Goal: Find contact information: Find contact information

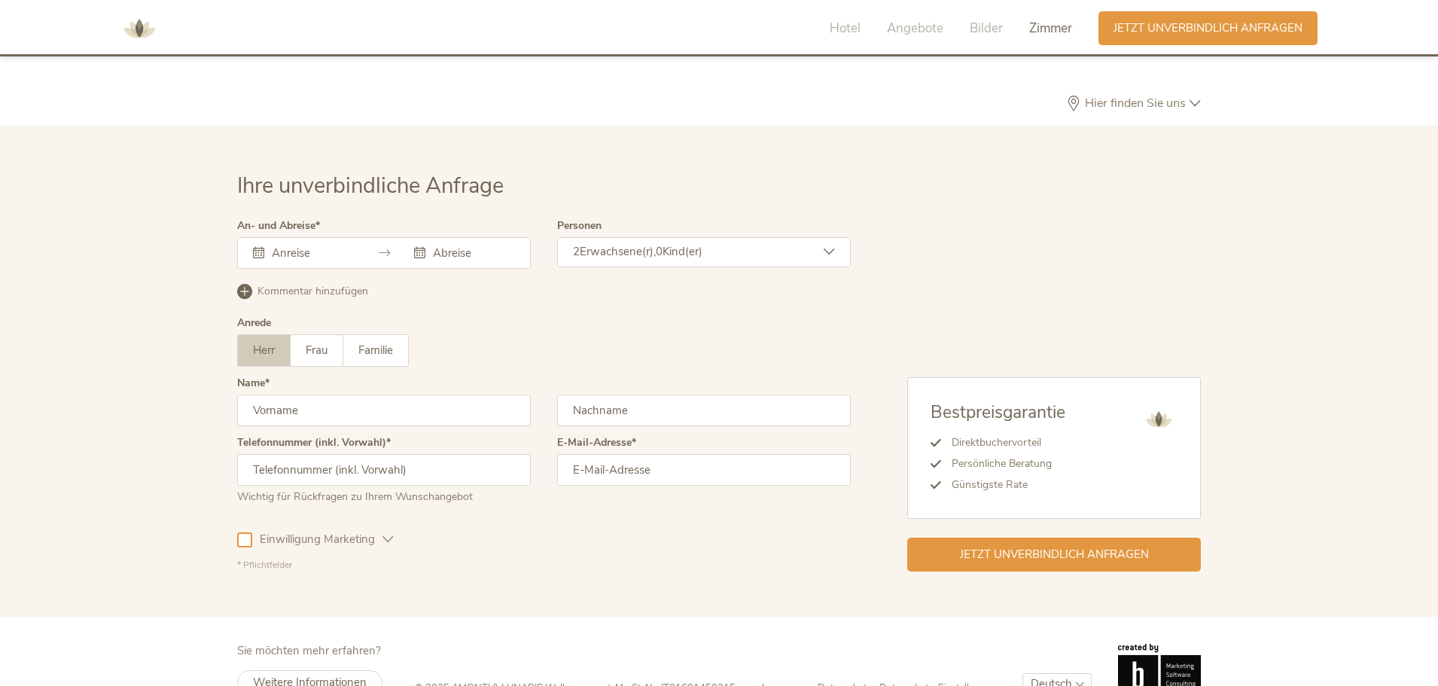
scroll to position [4508, 0]
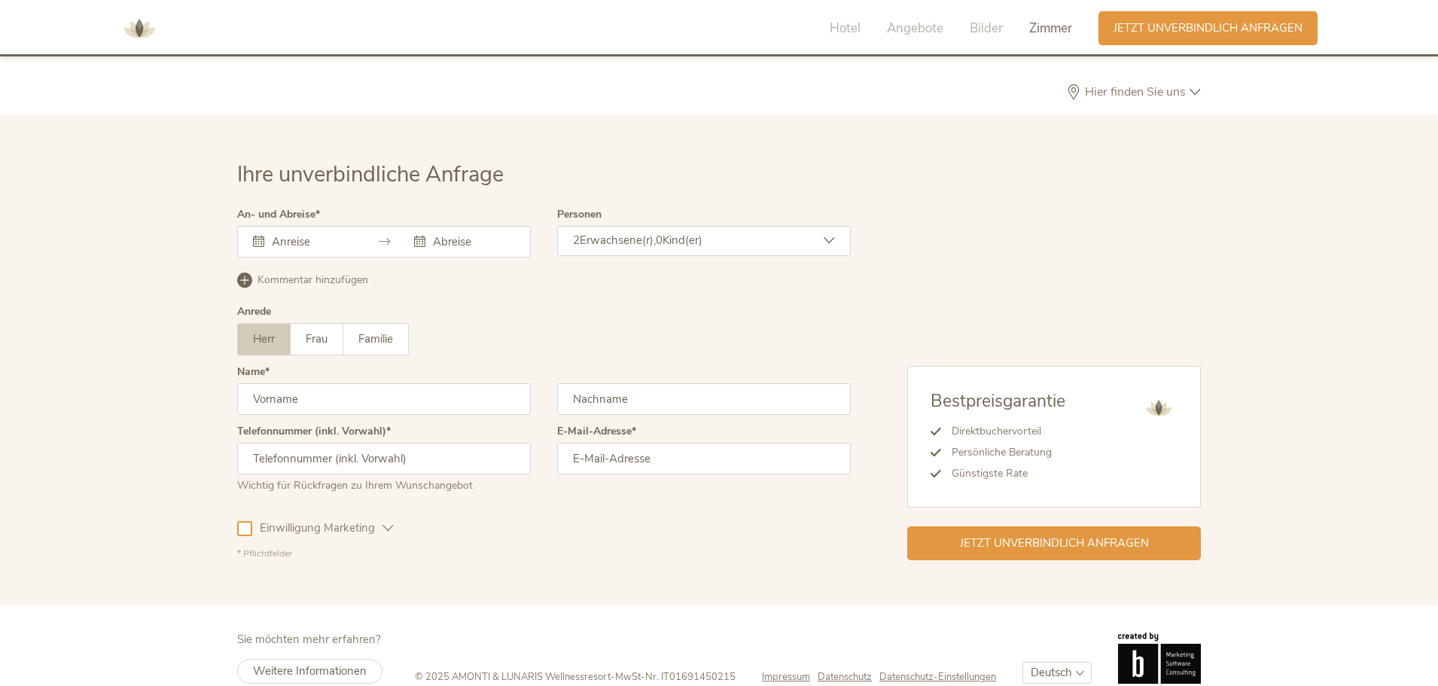
click at [470, 670] on span "© 2025 AMONTI & LUNARIS Wellnessresort" at bounding box center [513, 677] width 196 height 14
click at [780, 670] on span "Impressum" at bounding box center [786, 677] width 48 height 14
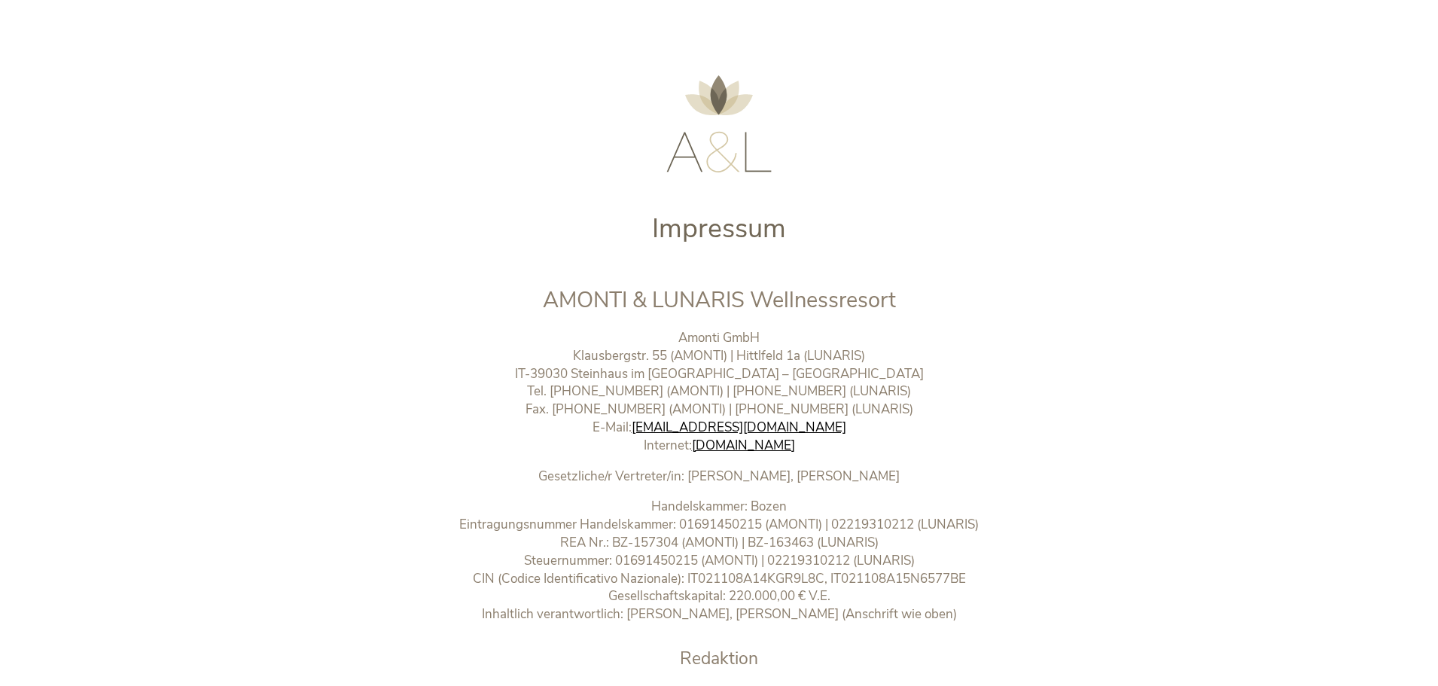
click at [773, 329] on p "Amonti GmbH Klausbergstr. 55 (AMONTI) | Hittlfeld 1a (LUNARIS) IT-39030 [GEOGRA…" at bounding box center [719, 392] width 629 height 126
drag, startPoint x: 678, startPoint y: 334, endPoint x: 758, endPoint y: 341, distance: 80.2
click at [758, 341] on p "Amonti GmbH Klausbergstr. 55 (AMONTI) | Hittlfeld 1a (LUNARIS) IT-39030 [GEOGRA…" at bounding box center [719, 392] width 629 height 126
copy p "Amonti GmbH"
drag, startPoint x: 572, startPoint y: 356, endPoint x: 839, endPoint y: 369, distance: 266.9
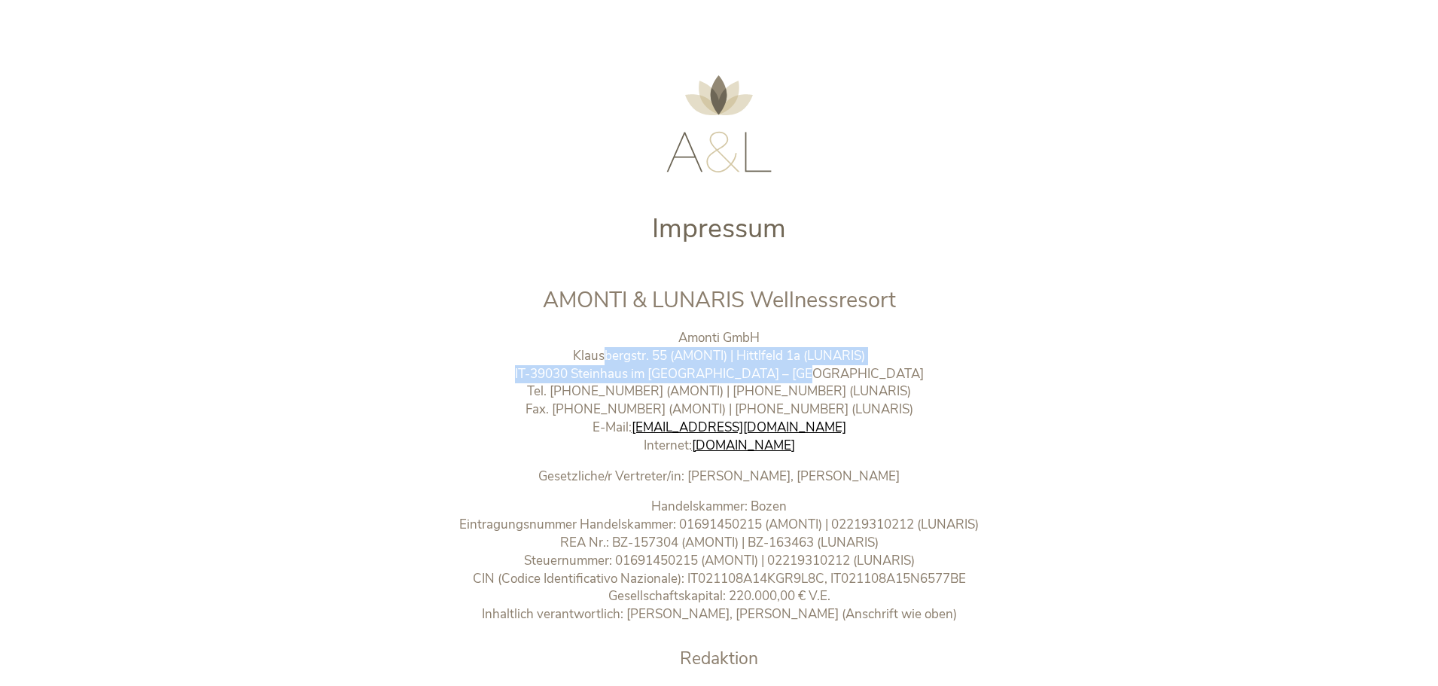
click at [839, 369] on p "Amonti GmbH Klausbergstr. 55 (AMONTI) | Hittlfeld 1a (LUNARIS) IT-39030 [GEOGRA…" at bounding box center [719, 392] width 629 height 126
copy p "Klausbergstr. 55 (AMONTI) | Hittlfeld 1a (LUNARIS) IT-39030 Steinhaus im [GEOGR…"
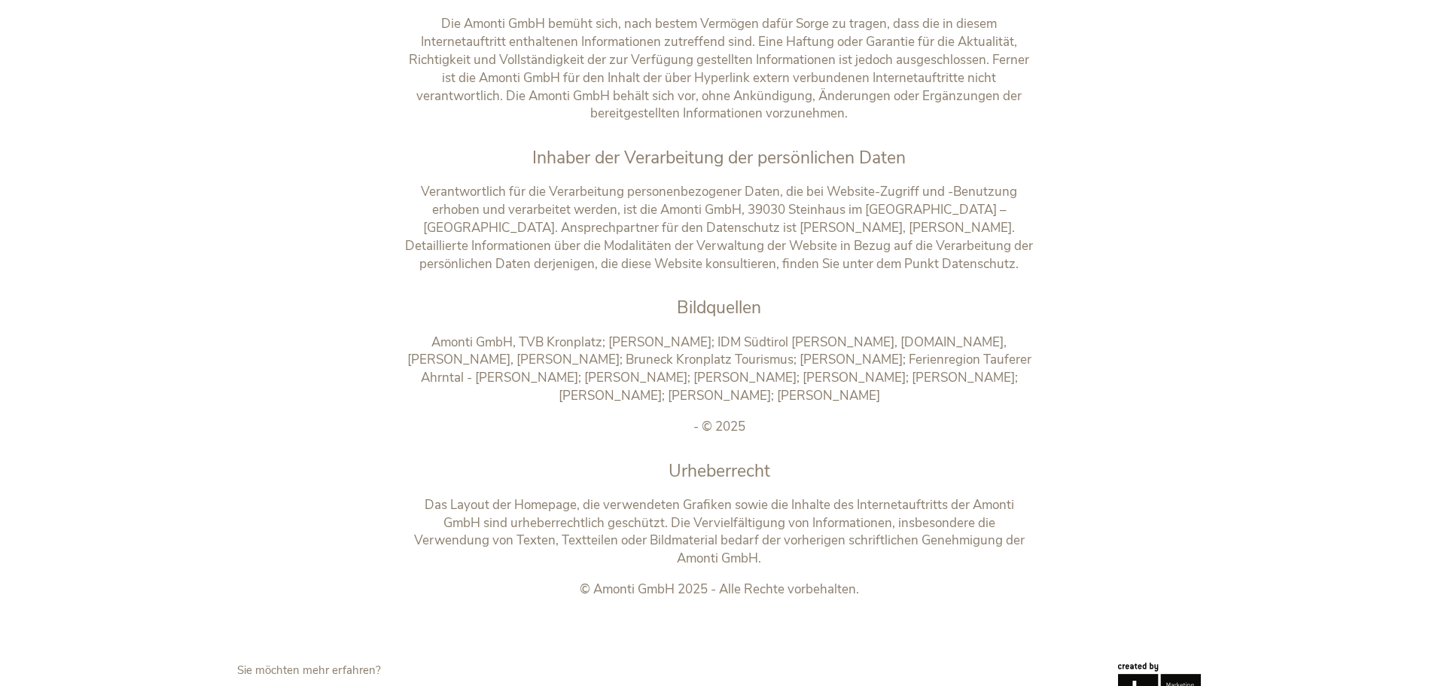
scroll to position [1644, 0]
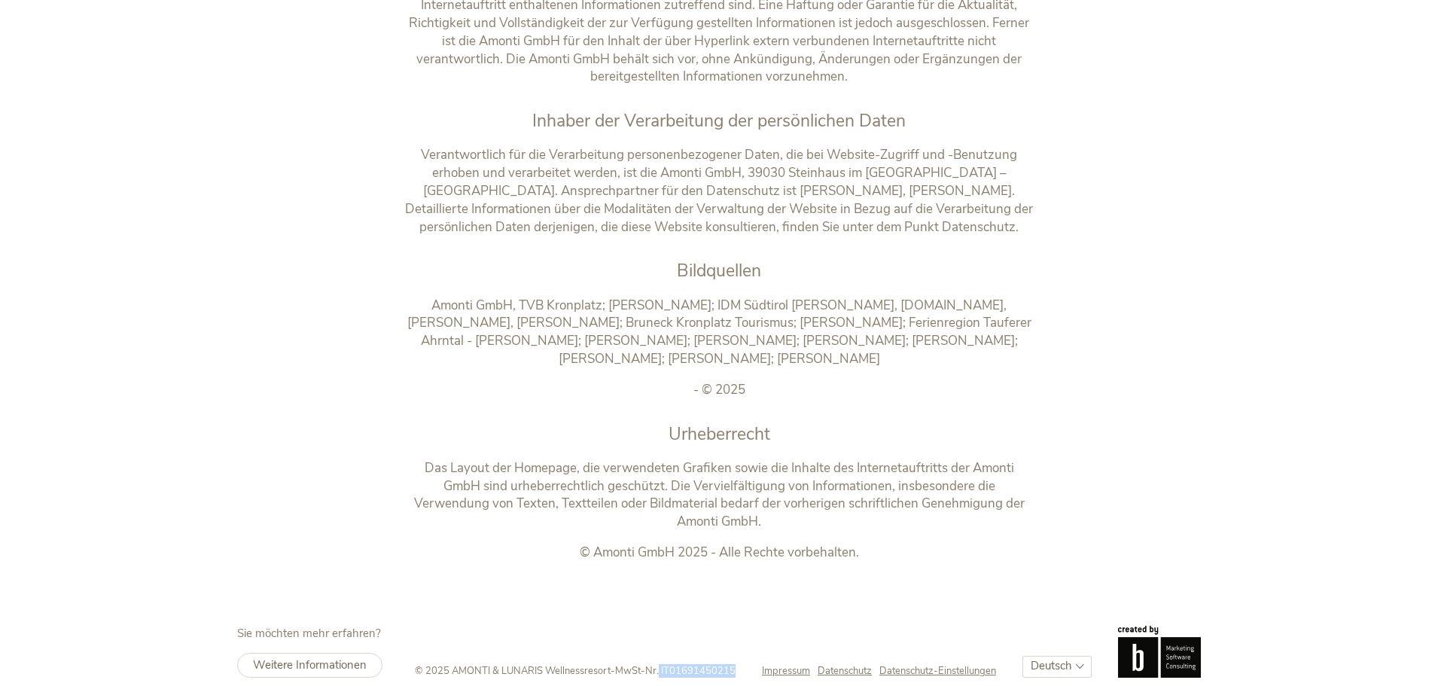
drag, startPoint x: 734, startPoint y: 656, endPoint x: 658, endPoint y: 661, distance: 76.2
click at [658, 661] on footer "Sie möchten mehr erfahren? Weitere Informationen © 2025 AMONTI & LUNARIS Wellne…" at bounding box center [719, 651] width 1438 height 105
copy span "IT01691450215"
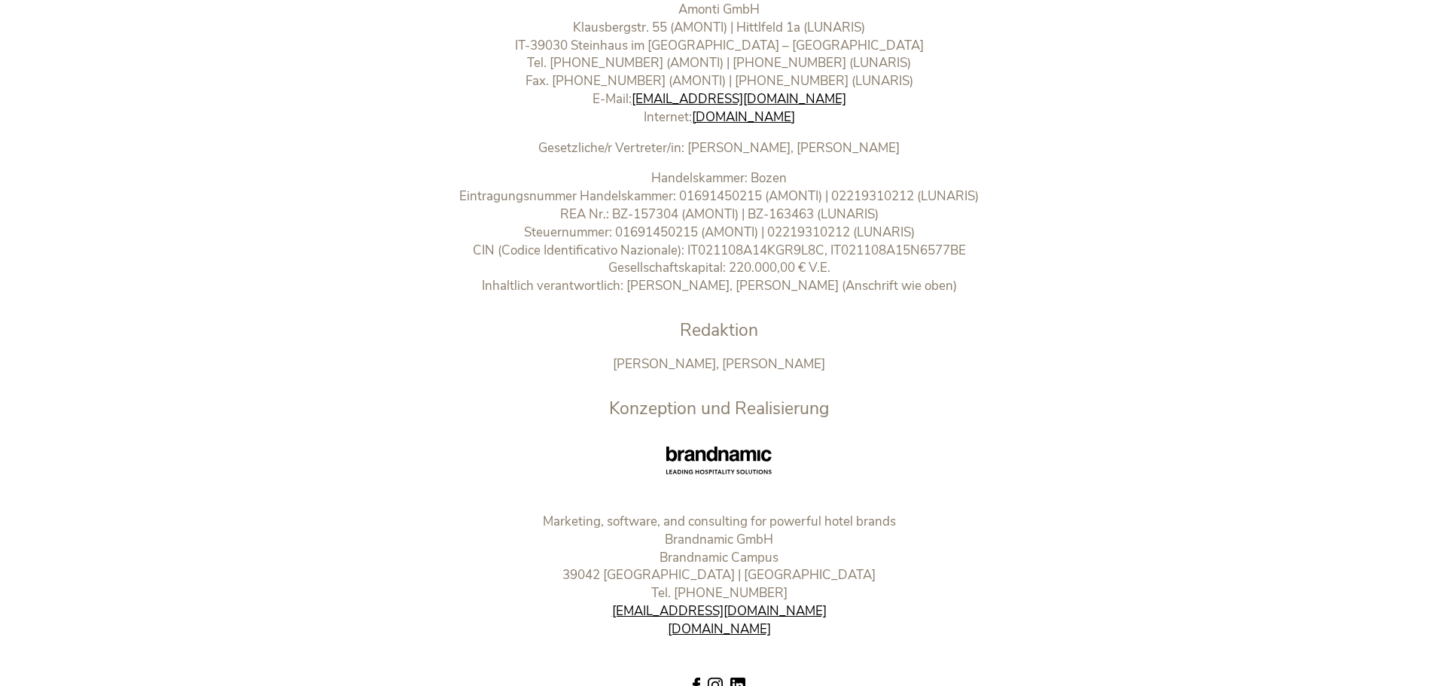
scroll to position [288, 0]
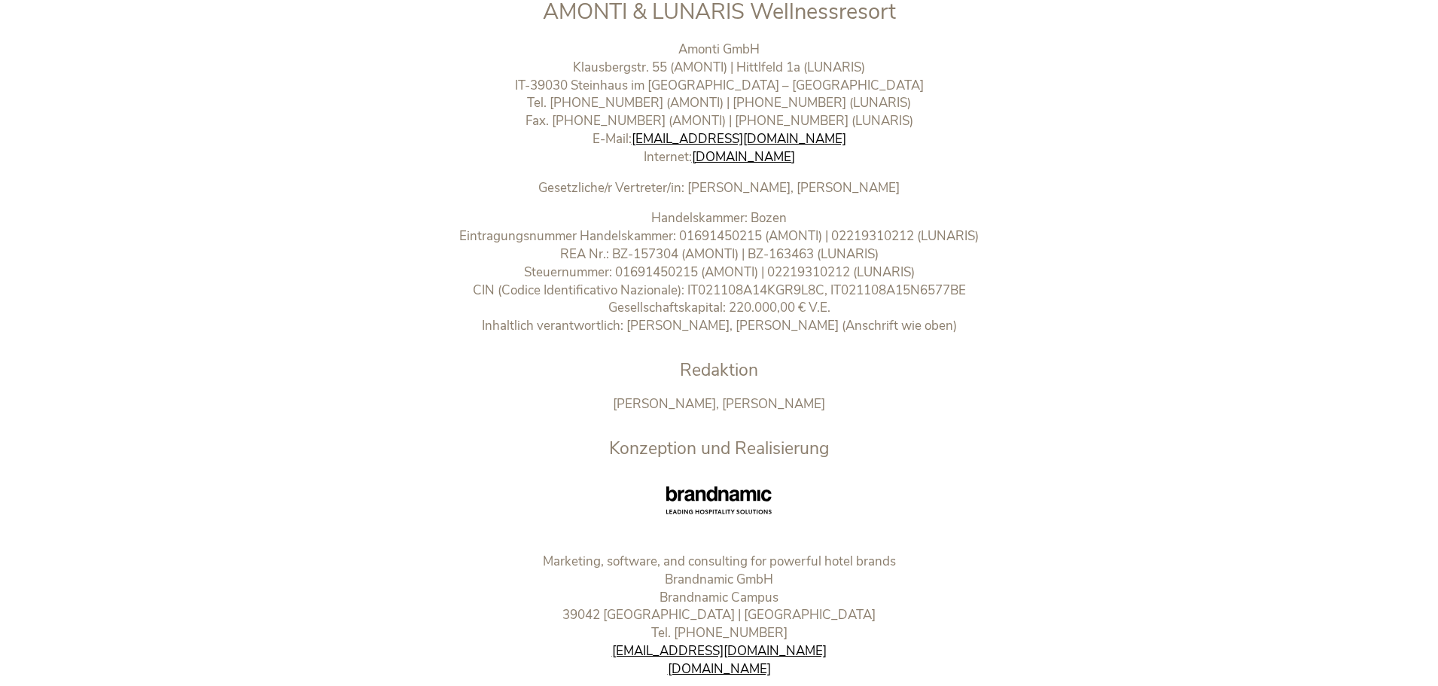
click at [699, 292] on p "Handelskammer: Bozen Eintragungsnummer Handelskammer: 01691450215 (AMONTI) | 02…" at bounding box center [719, 272] width 629 height 126
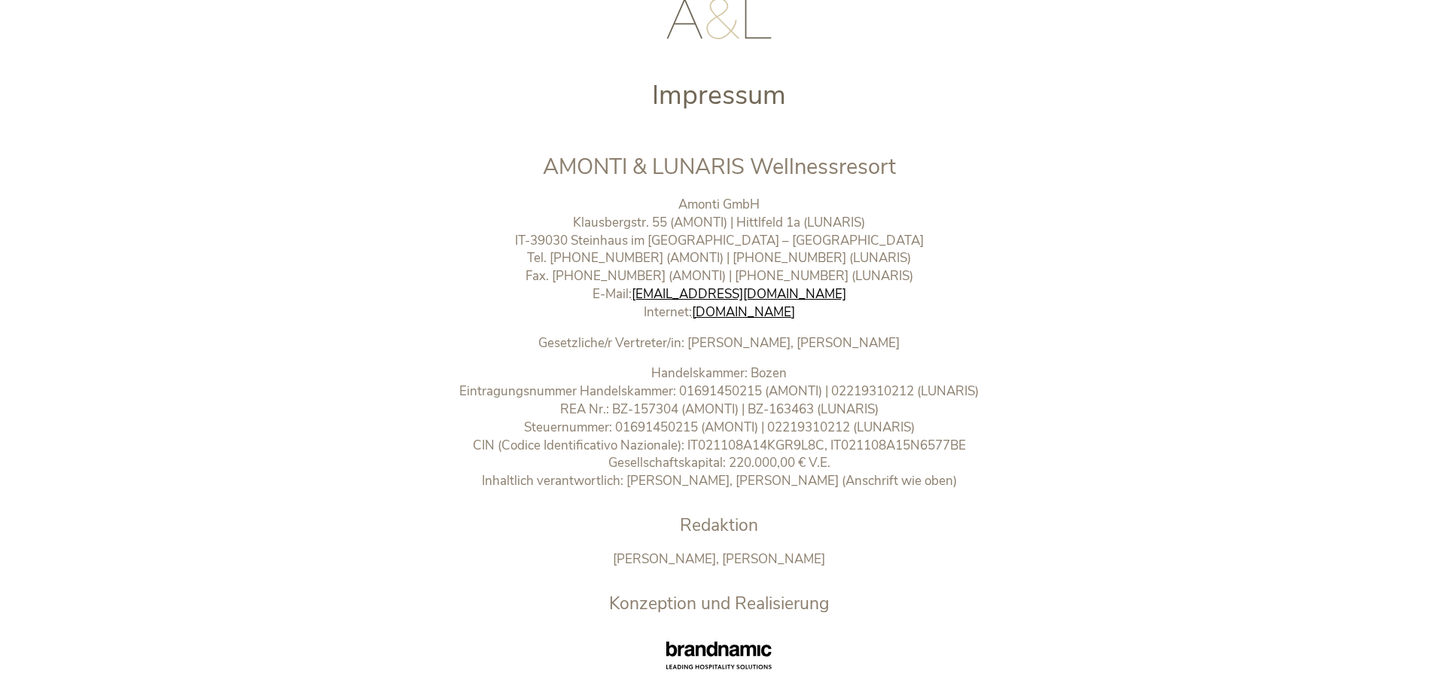
scroll to position [0, 0]
